Goal: Task Accomplishment & Management: Use online tool/utility

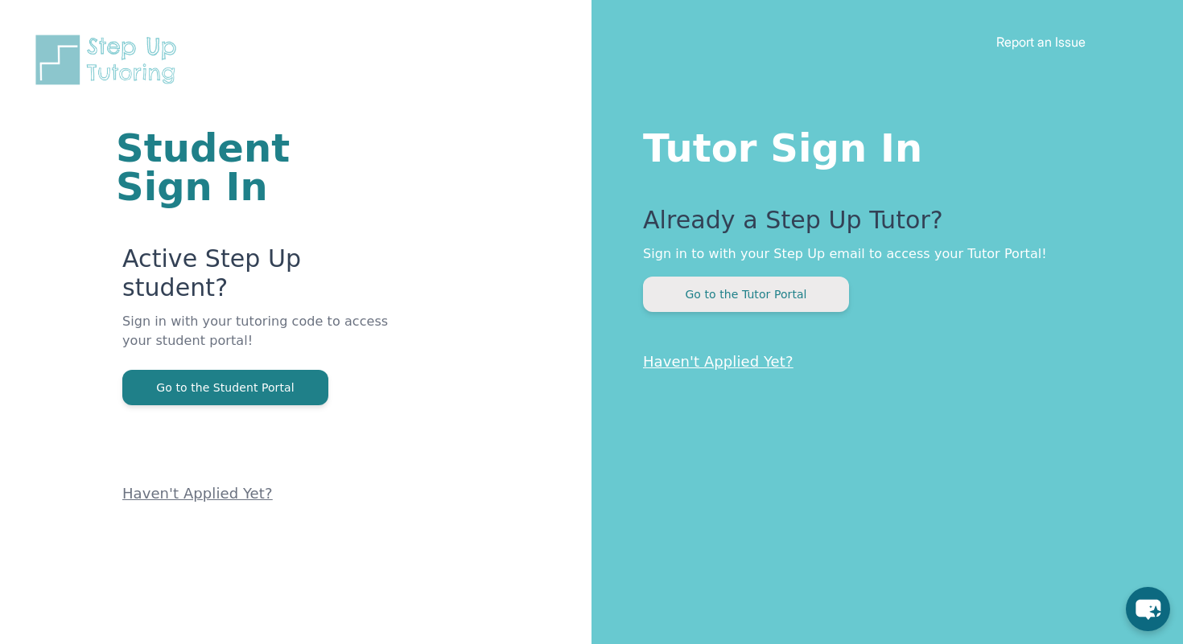
click at [688, 302] on button "Go to the Tutor Portal" at bounding box center [746, 294] width 206 height 35
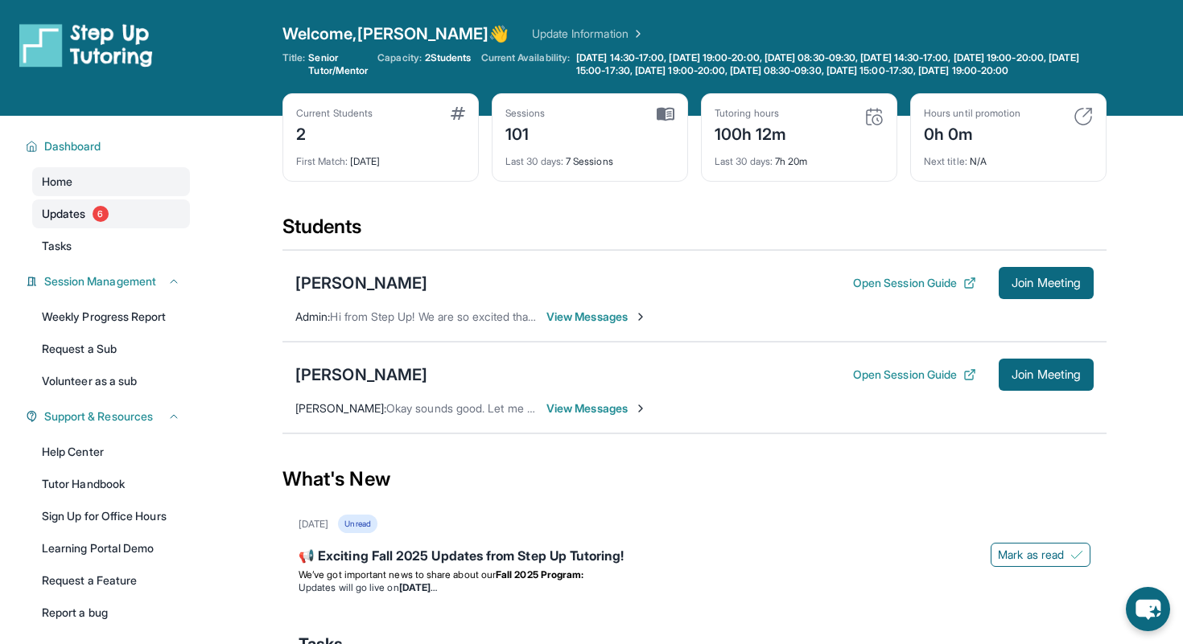
click at [82, 222] on span "Updates" at bounding box center [64, 214] width 44 height 16
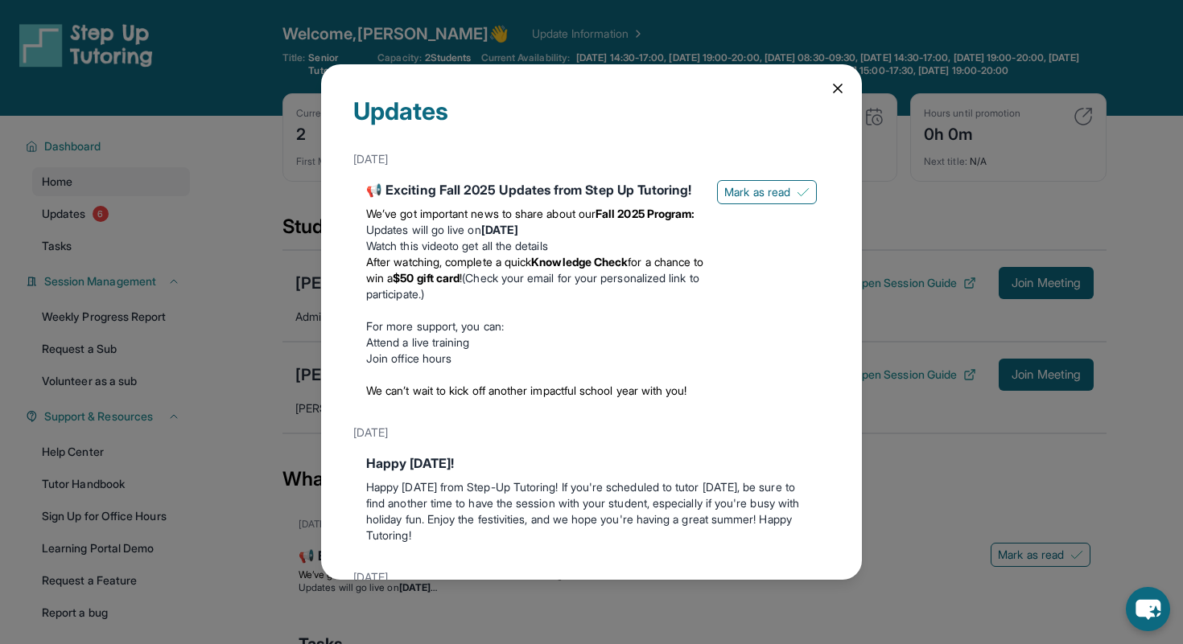
click at [845, 91] on div "Updates August 27th 📢 Exciting Fall 2025 Updates from Step Up Tutoring! We’ve g…" at bounding box center [591, 322] width 541 height 516
click at [835, 87] on icon at bounding box center [837, 88] width 8 height 8
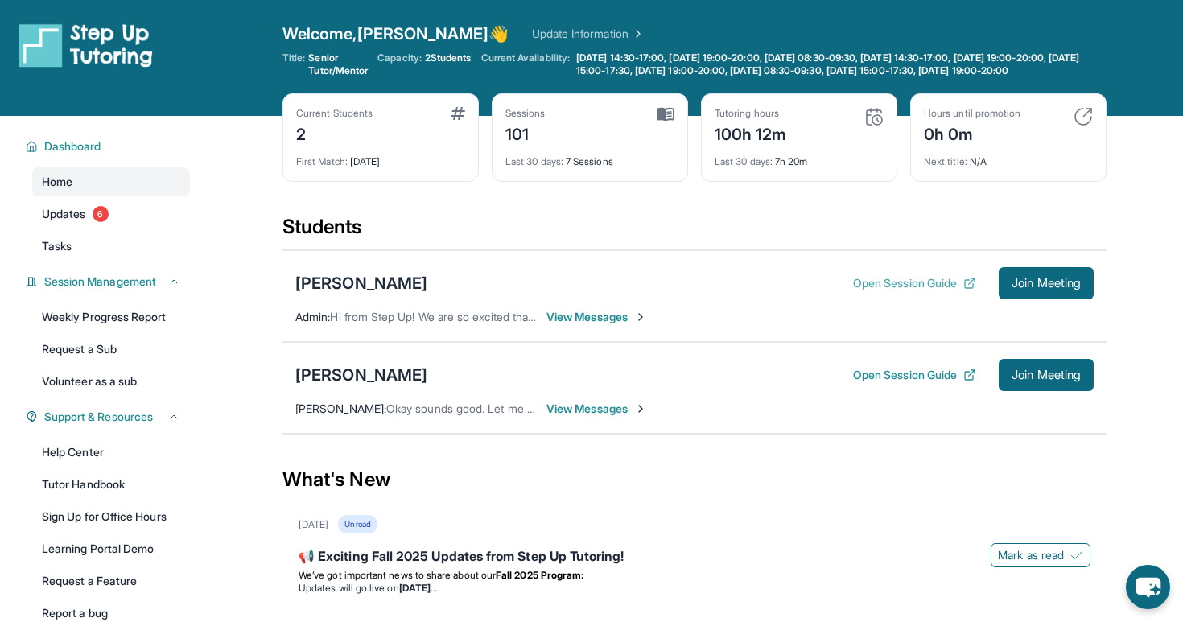
click at [911, 291] on button "Open Session Guide" at bounding box center [914, 283] width 123 height 16
click at [1047, 288] on span "Join Meeting" at bounding box center [1045, 283] width 69 height 10
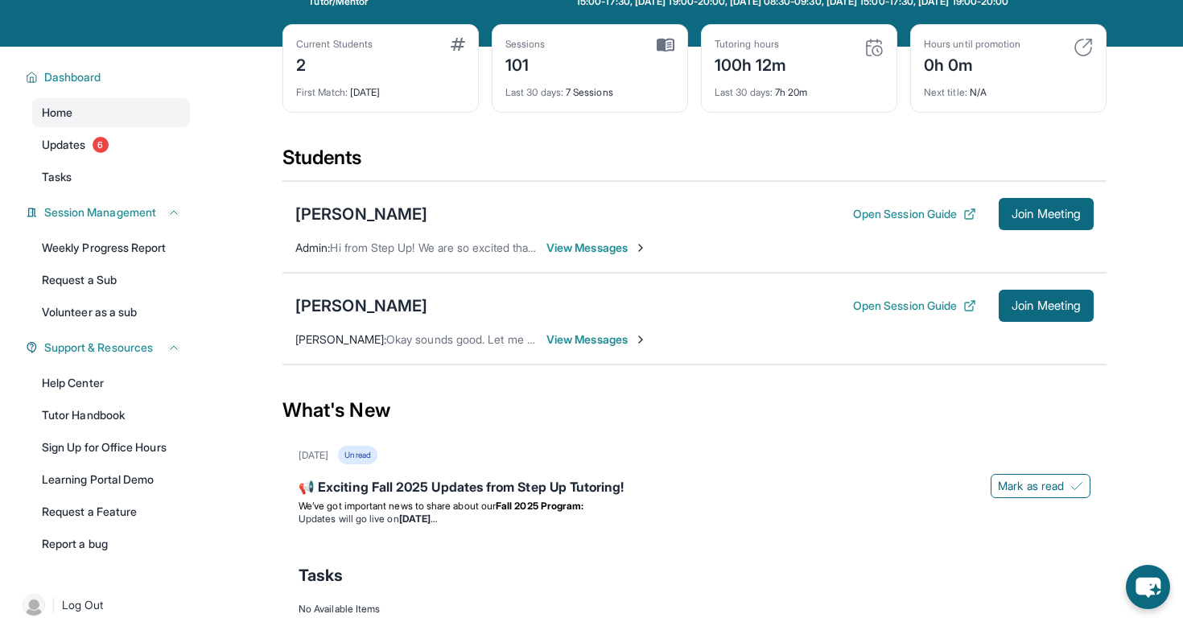
scroll to position [146, 0]
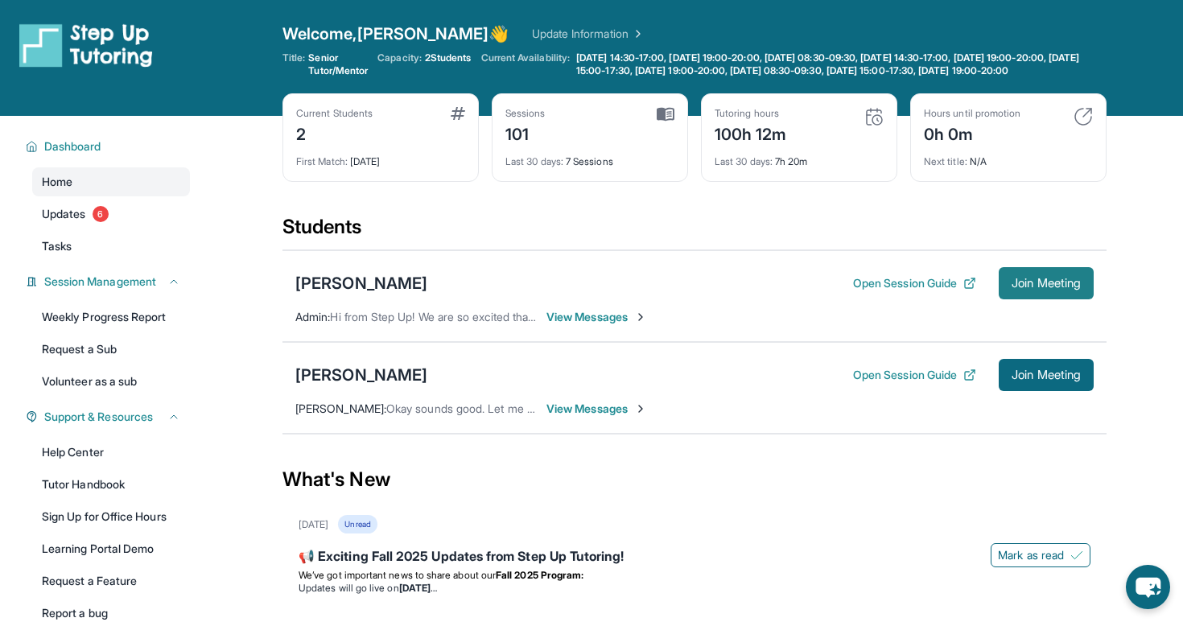
click at [1034, 288] on span "Join Meeting" at bounding box center [1045, 283] width 69 height 10
